Goal: Use online tool/utility: Use online tool/utility

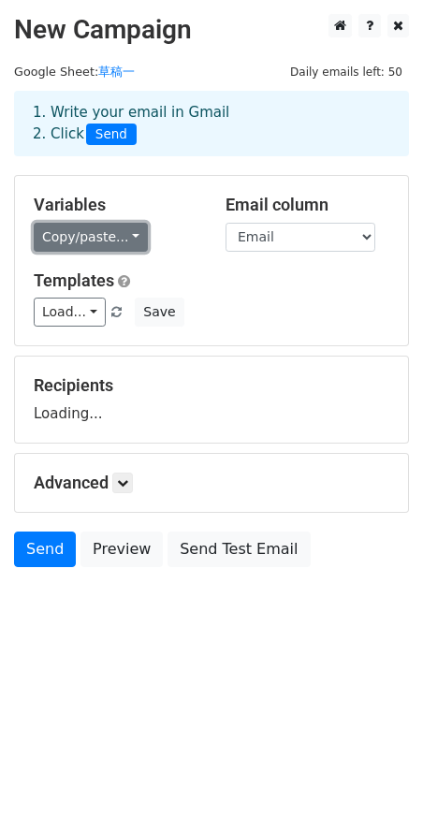
click at [123, 234] on link "Copy/paste..." at bounding box center [91, 237] width 114 height 29
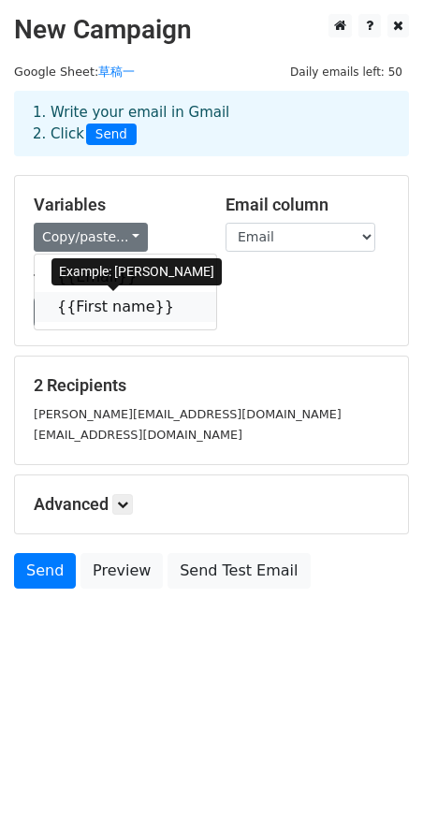
click at [104, 316] on link "{{First name}}" at bounding box center [125, 307] width 181 height 30
